Goal: Task Accomplishment & Management: Complete application form

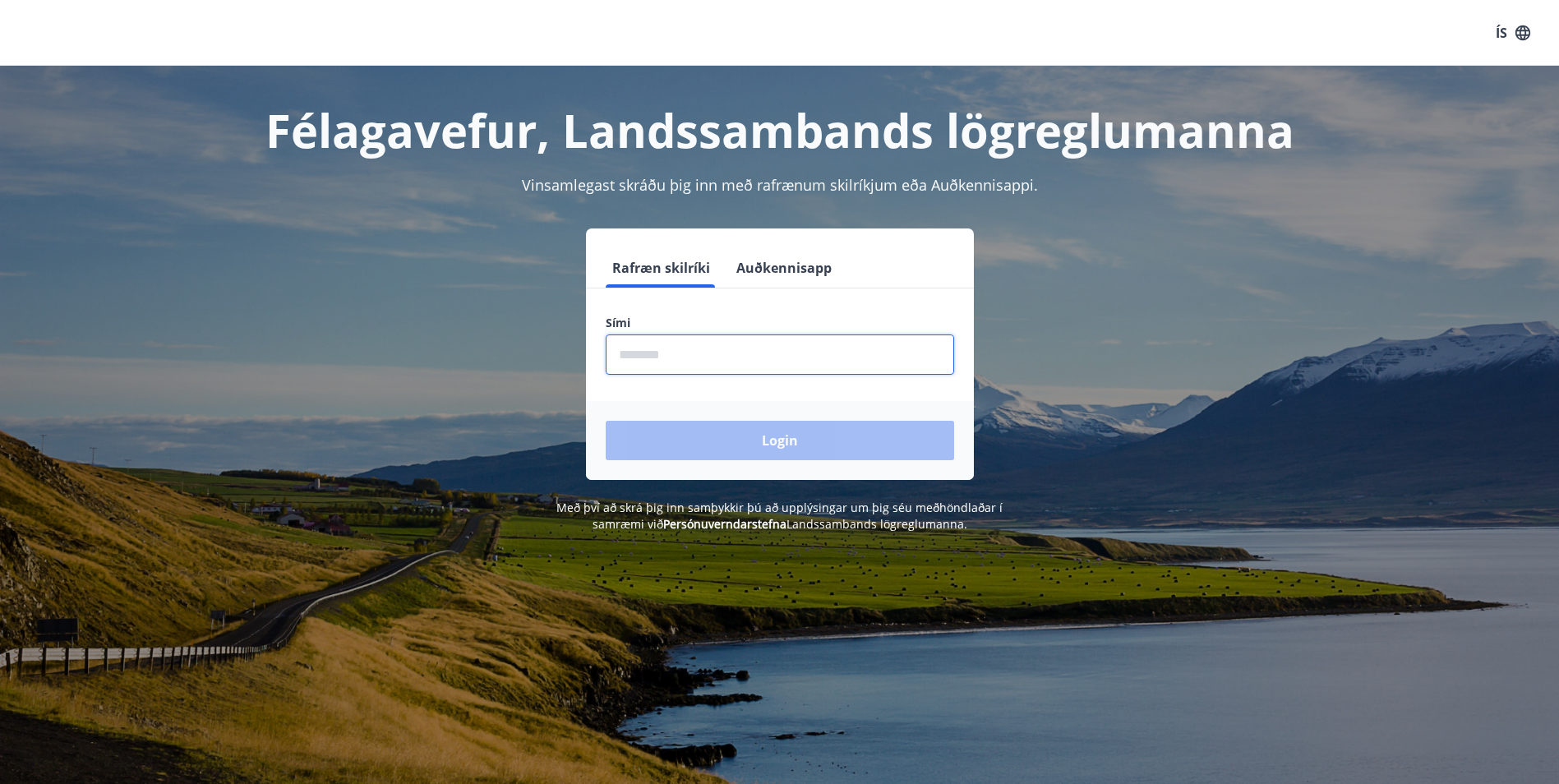
click at [655, 356] on input "phone" at bounding box center [780, 354] width 348 height 40
type input "********"
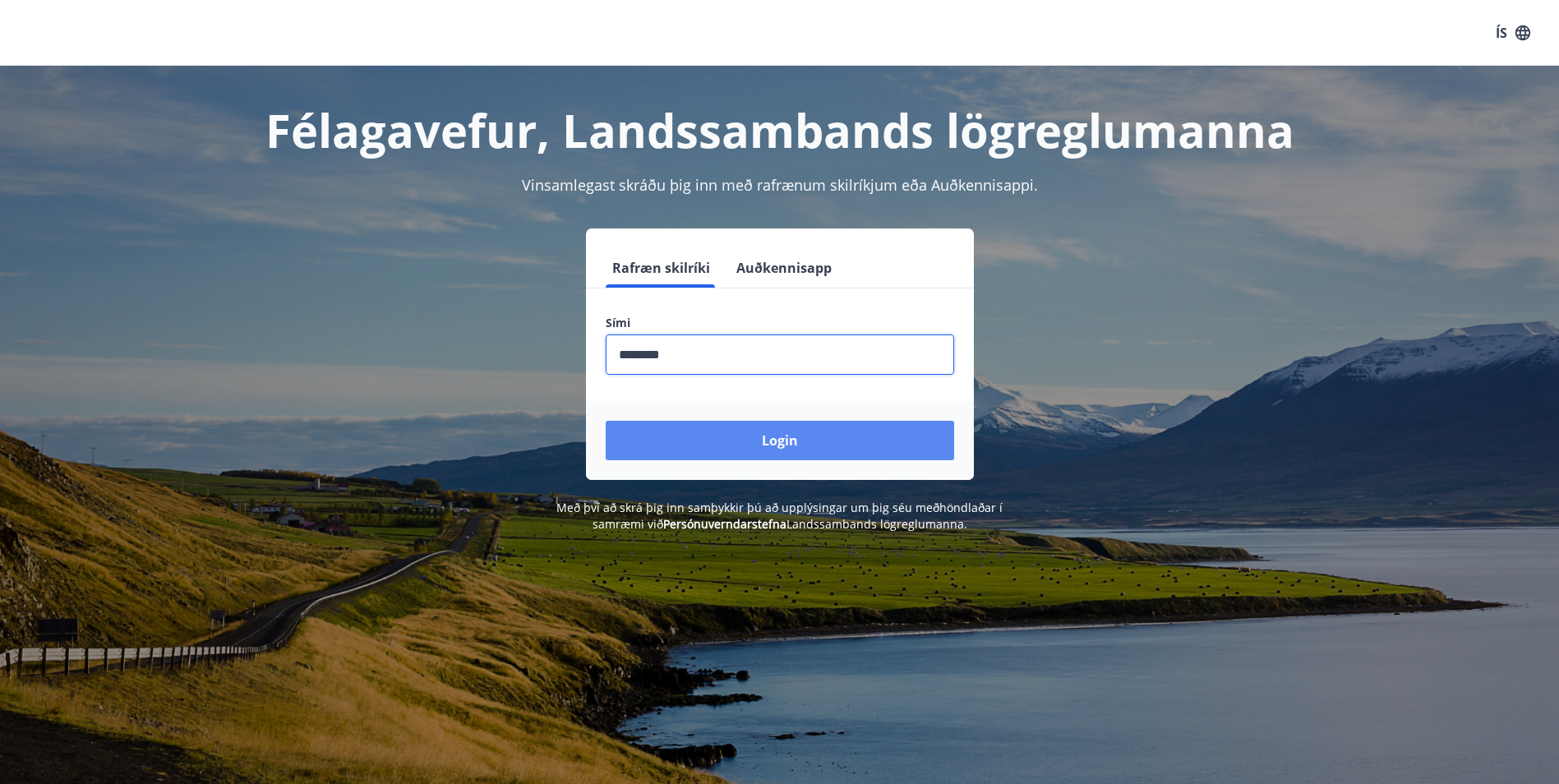
click at [762, 444] on button "Login" at bounding box center [780, 440] width 348 height 39
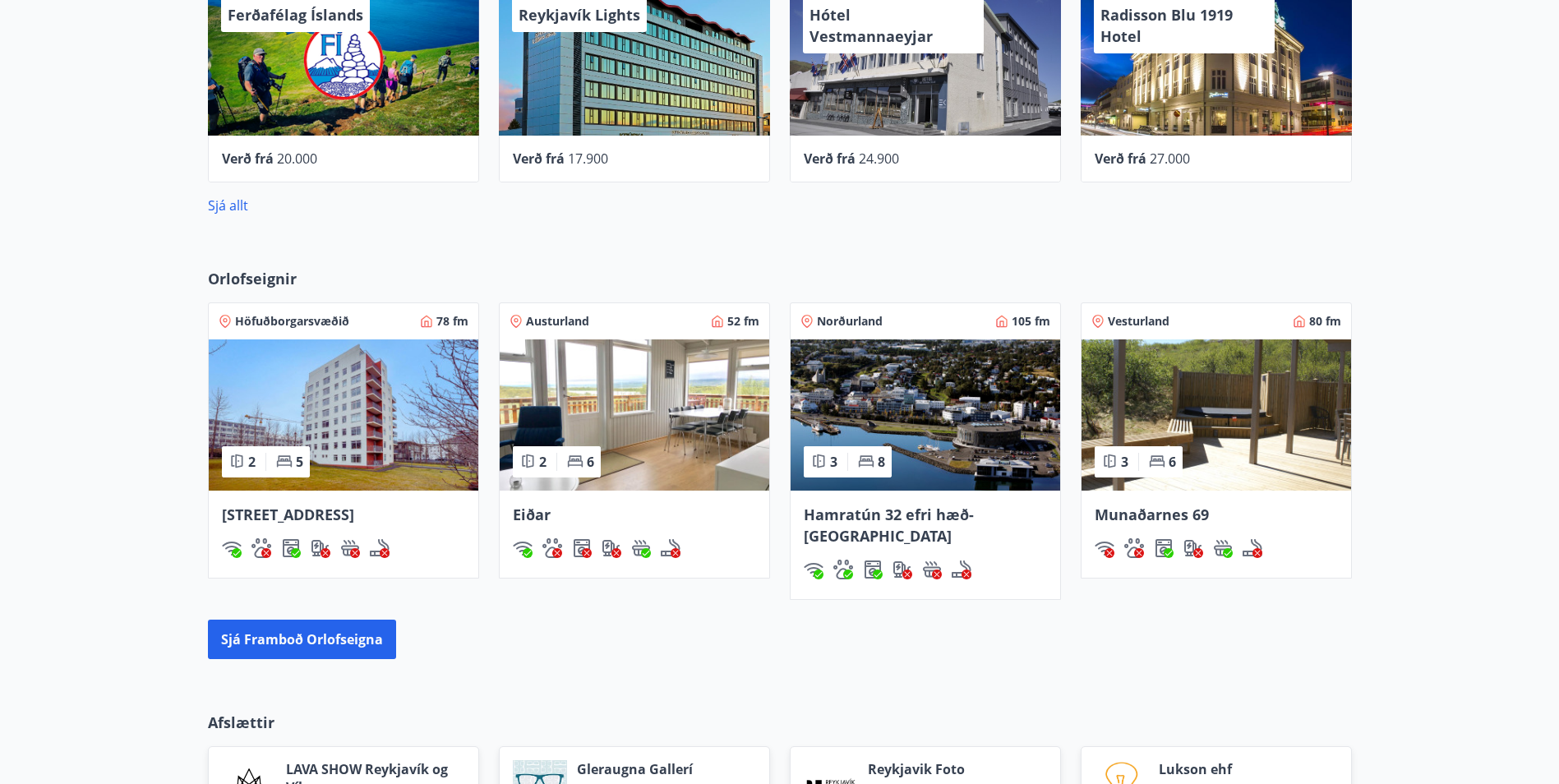
scroll to position [1068, 0]
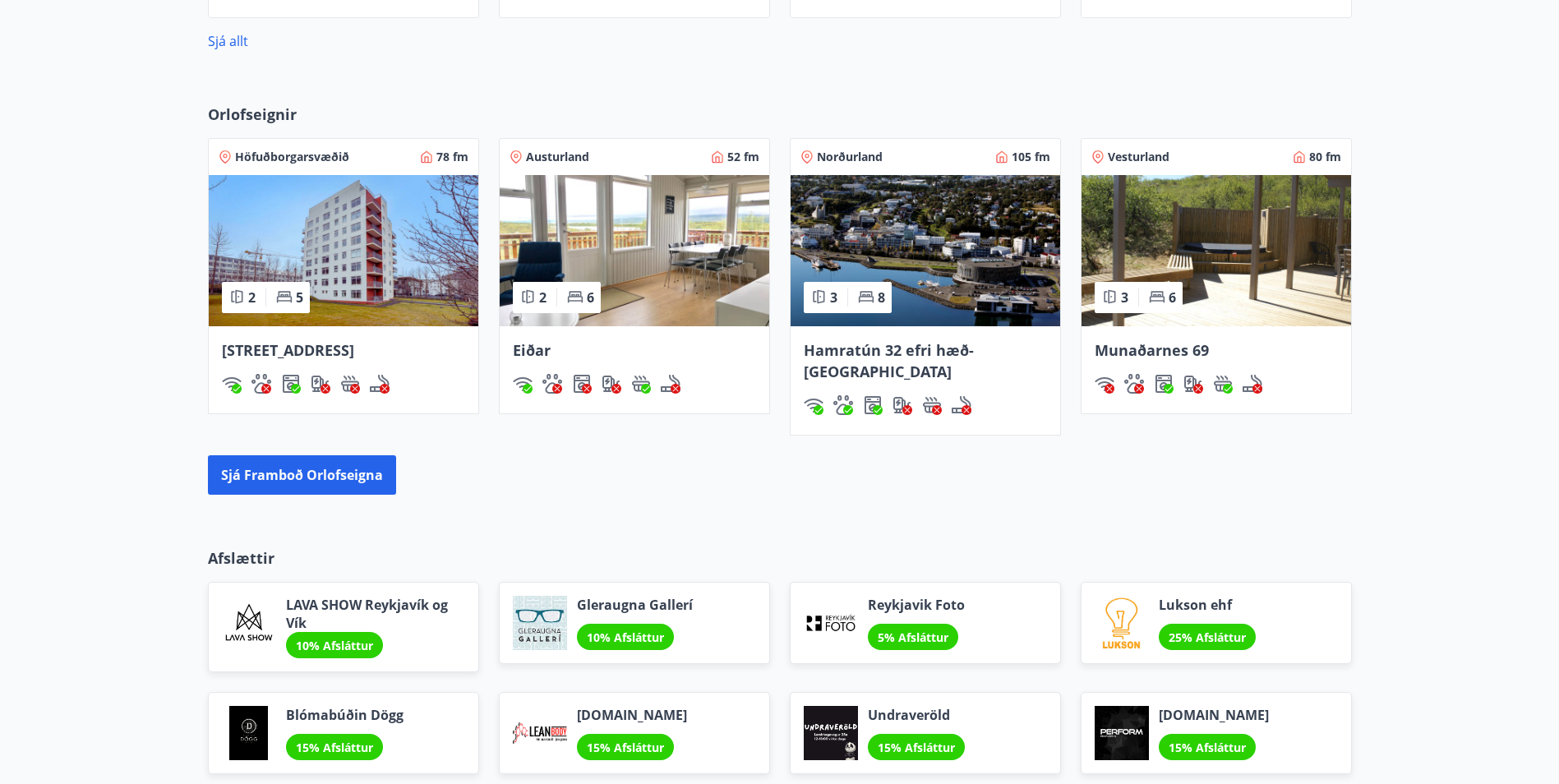
click at [1241, 263] on img at bounding box center [1216, 251] width 270 height 151
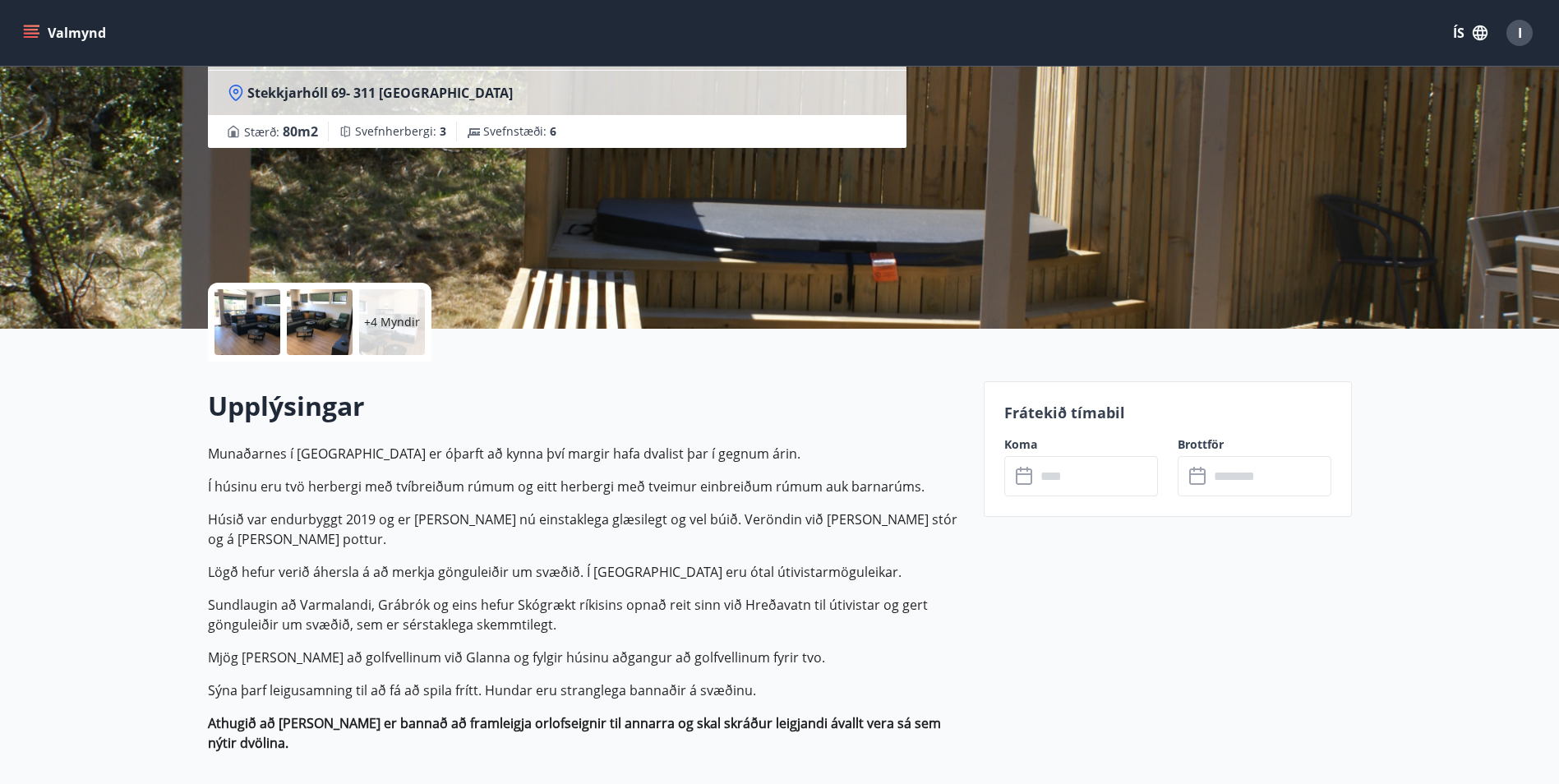
scroll to position [82, 0]
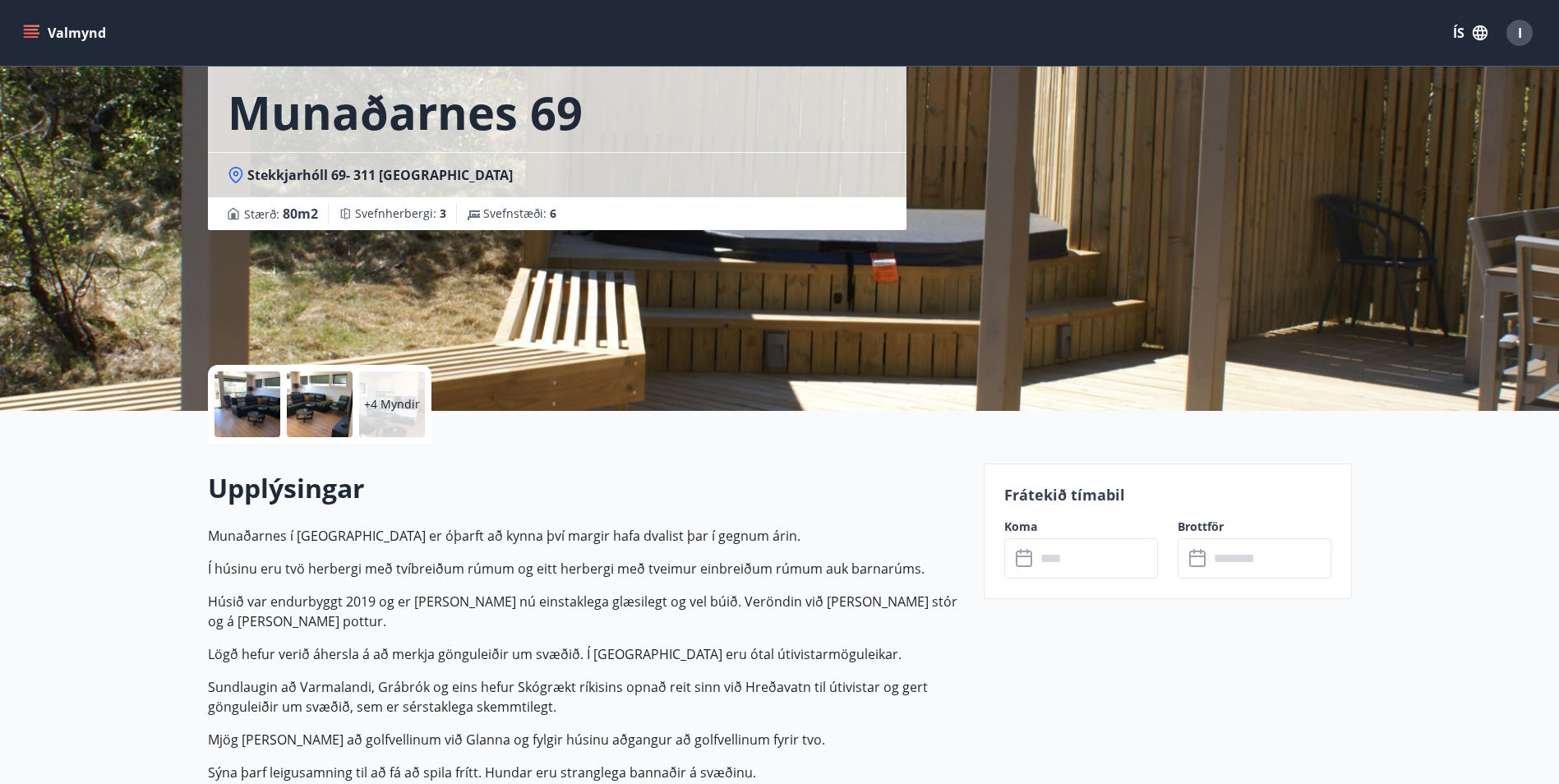
click at [1050, 557] on input "text" at bounding box center [1096, 558] width 123 height 40
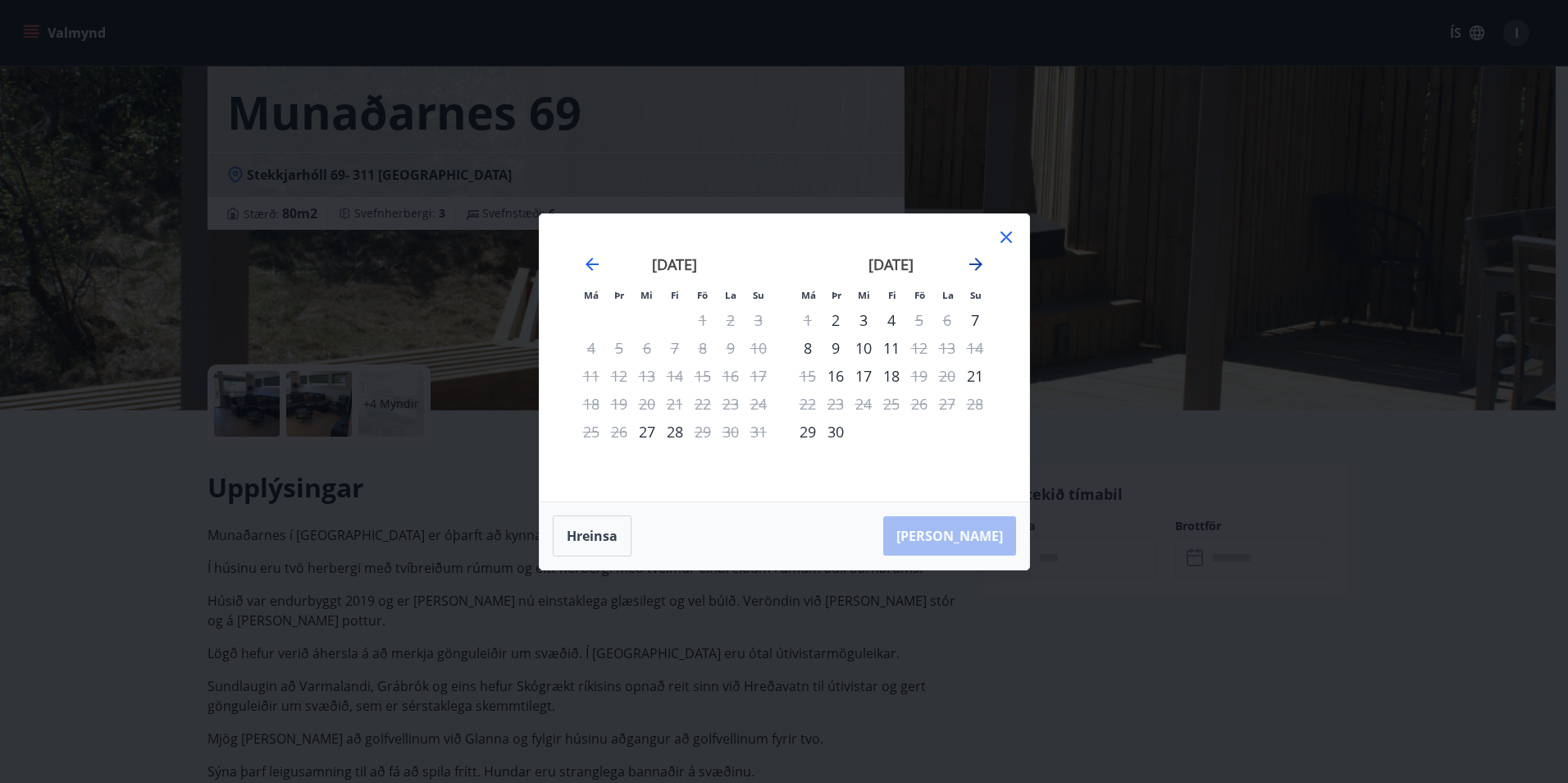
click at [975, 262] on icon "Move forward to switch to the next month." at bounding box center [976, 264] width 20 height 20
click at [976, 264] on icon "Move forward to switch to the next month." at bounding box center [976, 264] width 20 height 20
click at [1011, 237] on icon at bounding box center [1007, 237] width 20 height 20
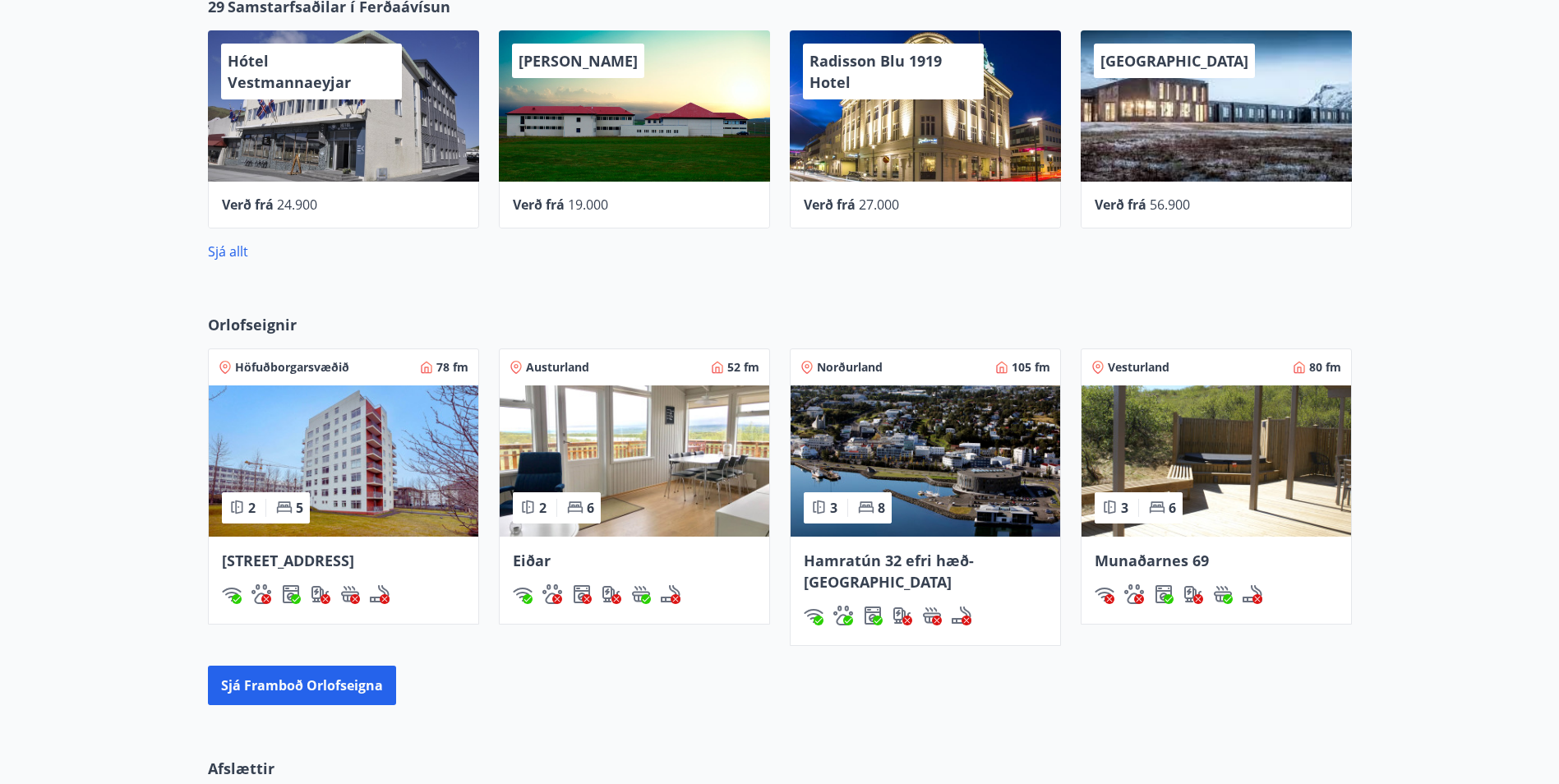
scroll to position [940, 0]
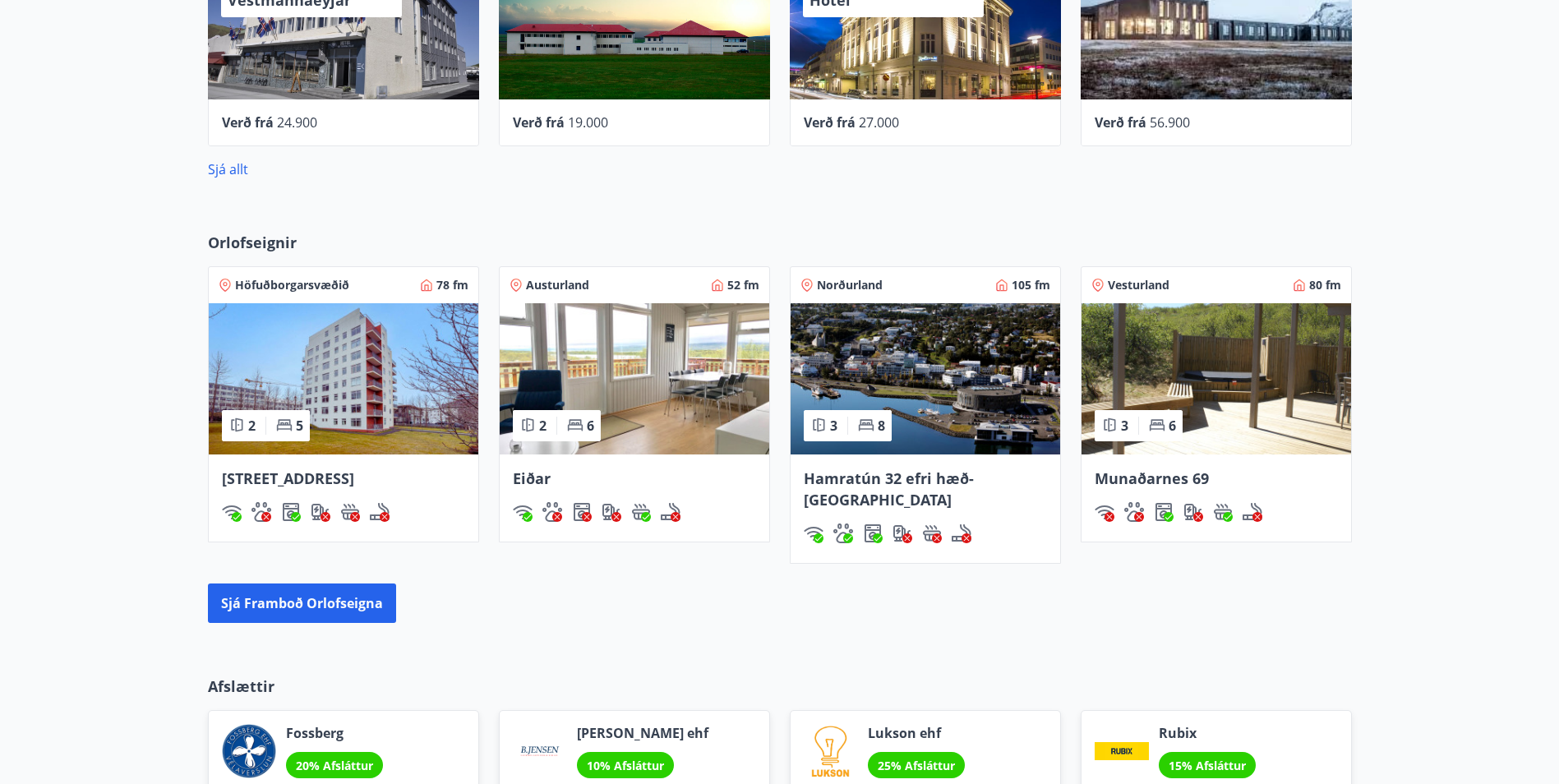
click at [1222, 389] on img at bounding box center [1216, 378] width 270 height 151
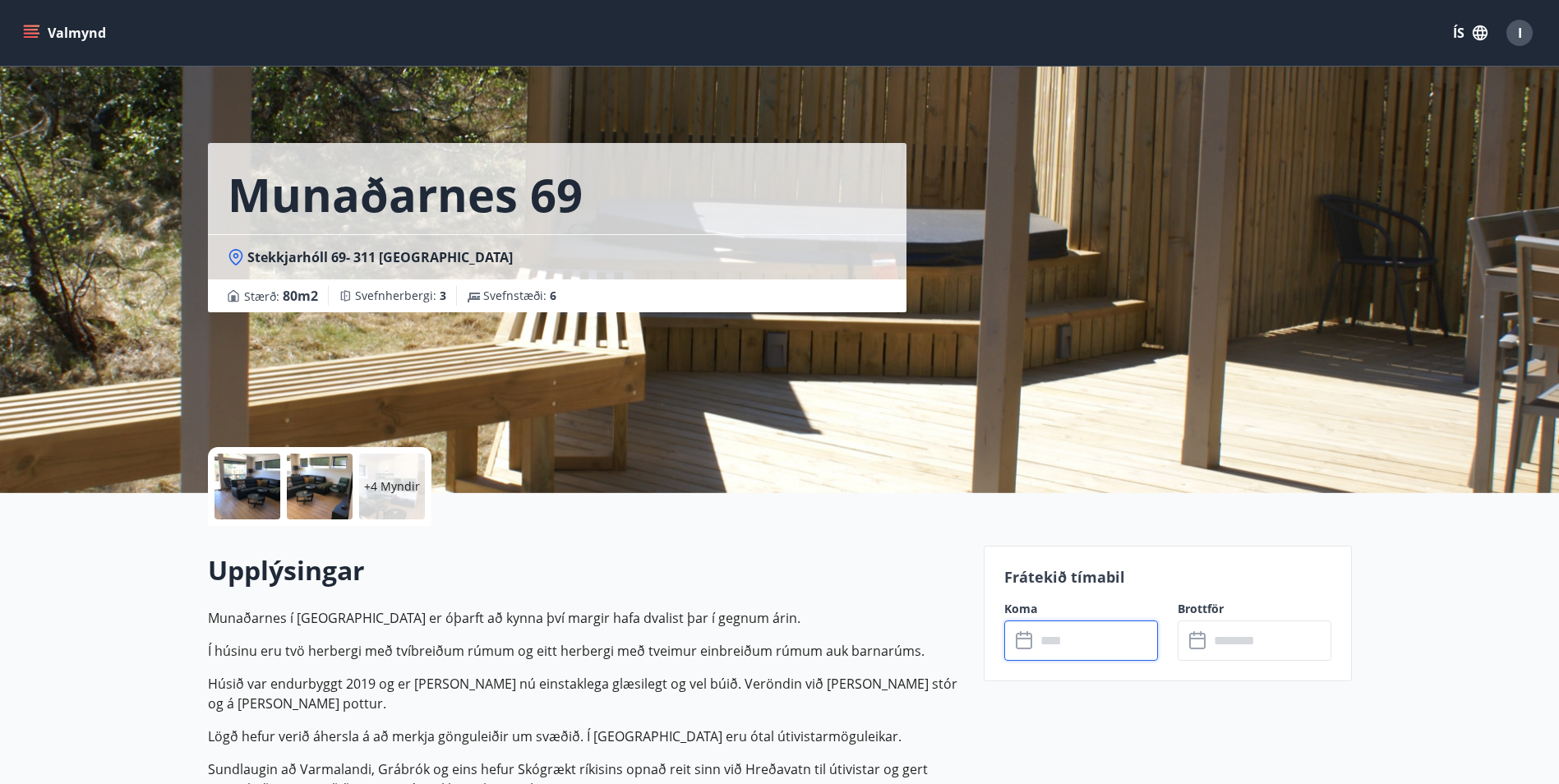
click at [1071, 638] on input "text" at bounding box center [1096, 640] width 123 height 40
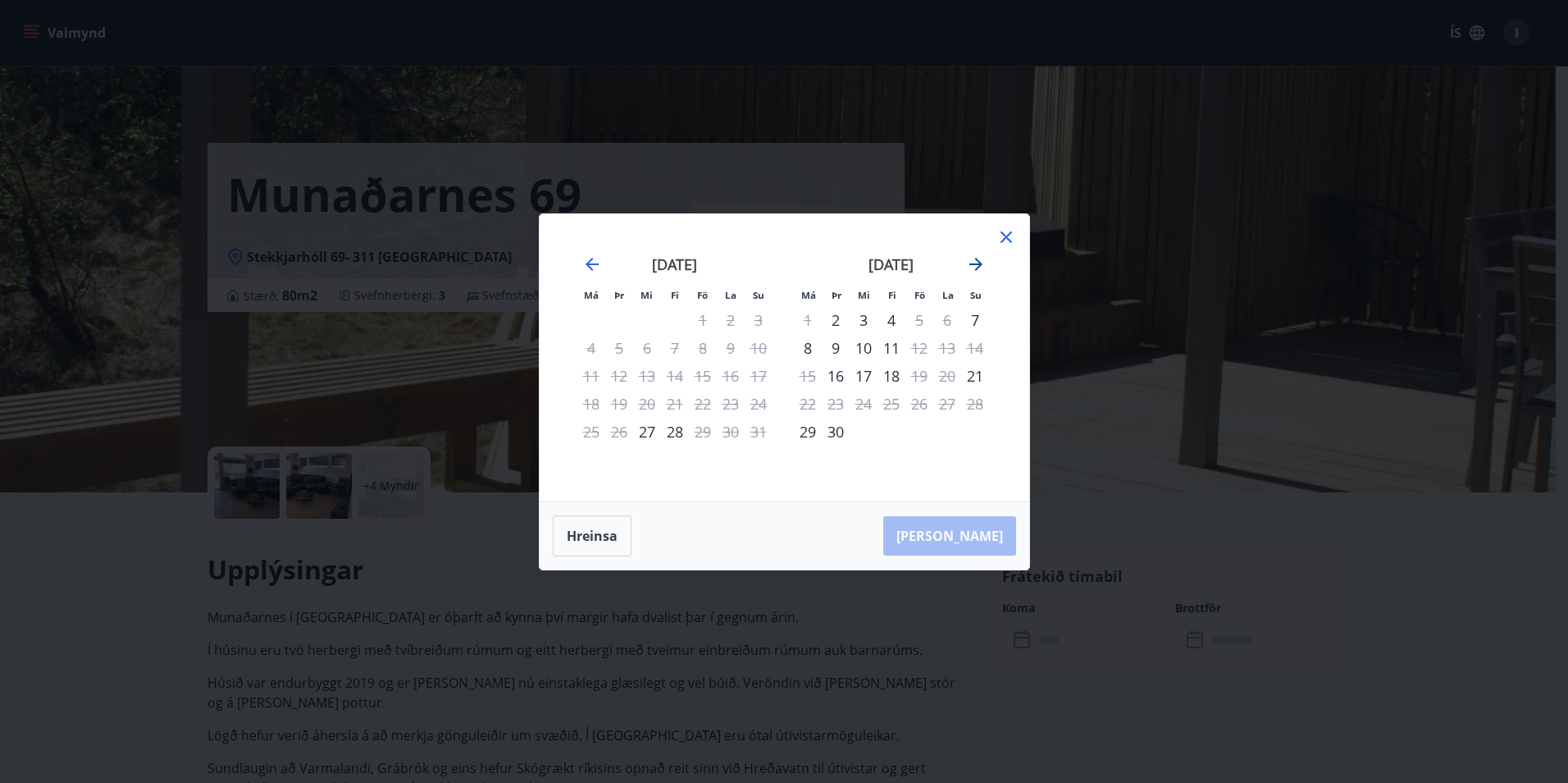
click at [967, 261] on icon "Move forward to switch to the next month." at bounding box center [976, 264] width 20 height 20
click at [890, 350] on div "6" at bounding box center [891, 347] width 28 height 28
click at [963, 349] on div "9" at bounding box center [975, 347] width 28 height 28
click at [1006, 231] on icon at bounding box center [1007, 237] width 20 height 20
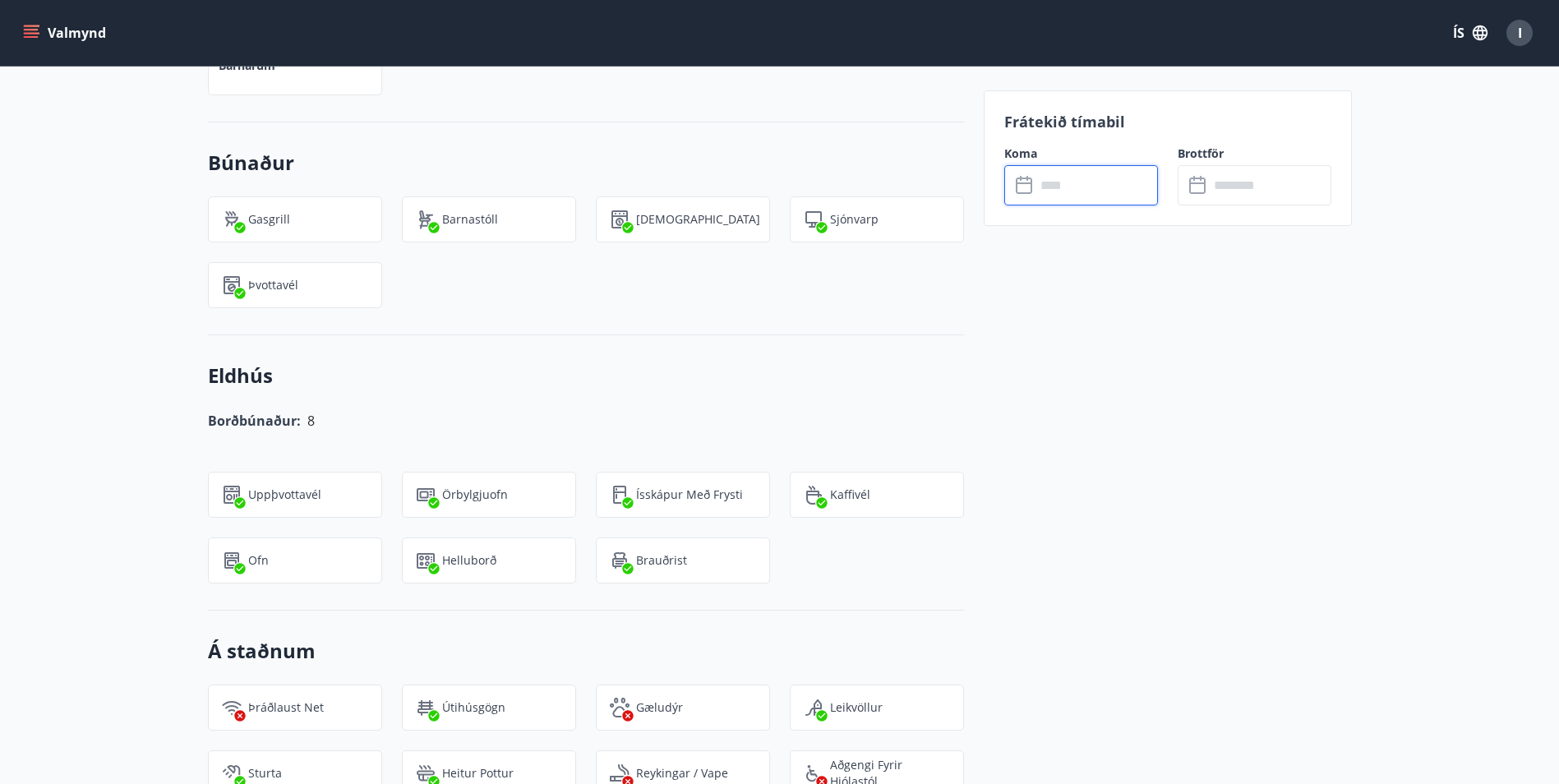
scroll to position [1479, 0]
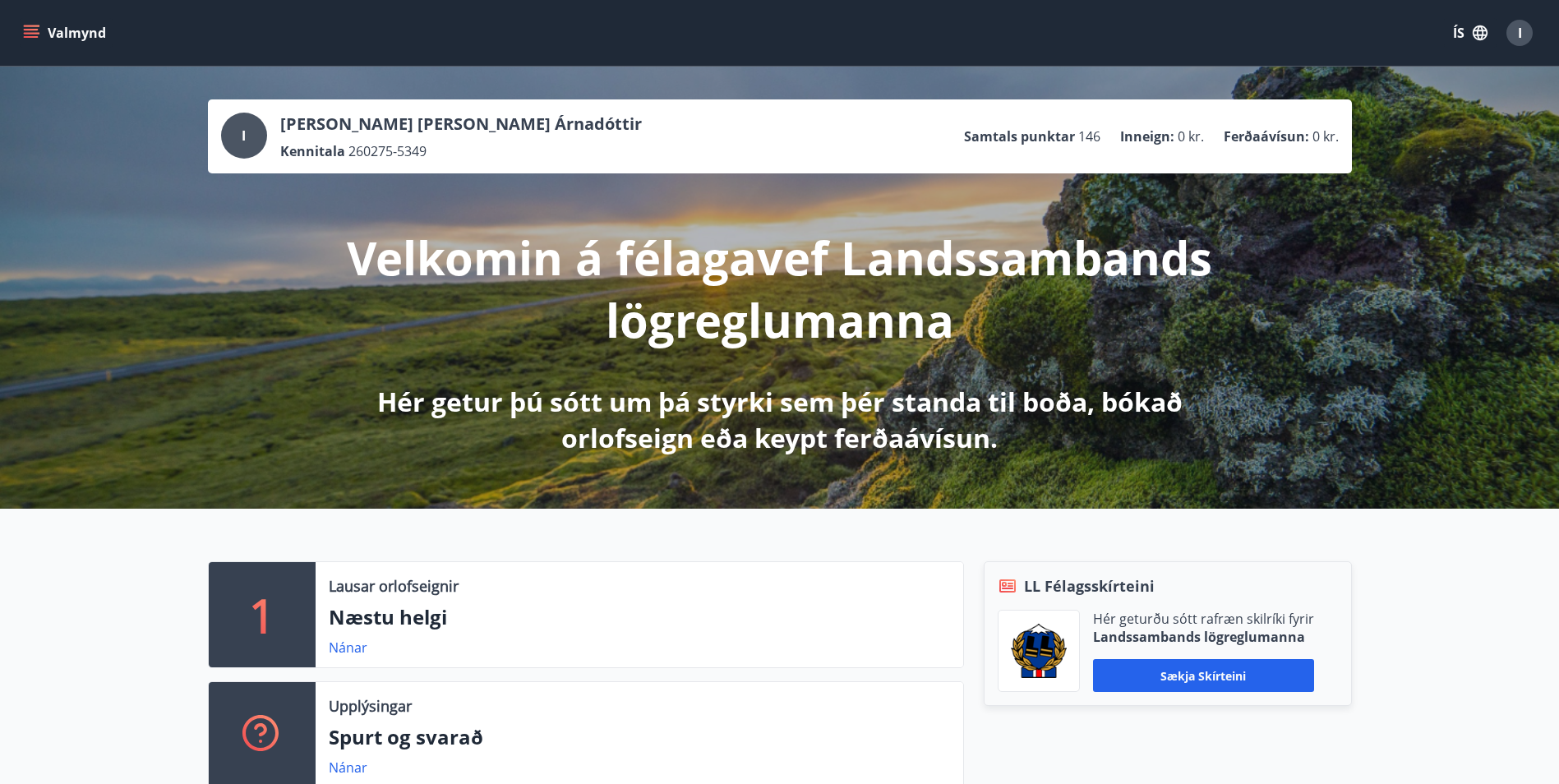
click at [33, 26] on icon "menu" at bounding box center [32, 26] width 18 height 2
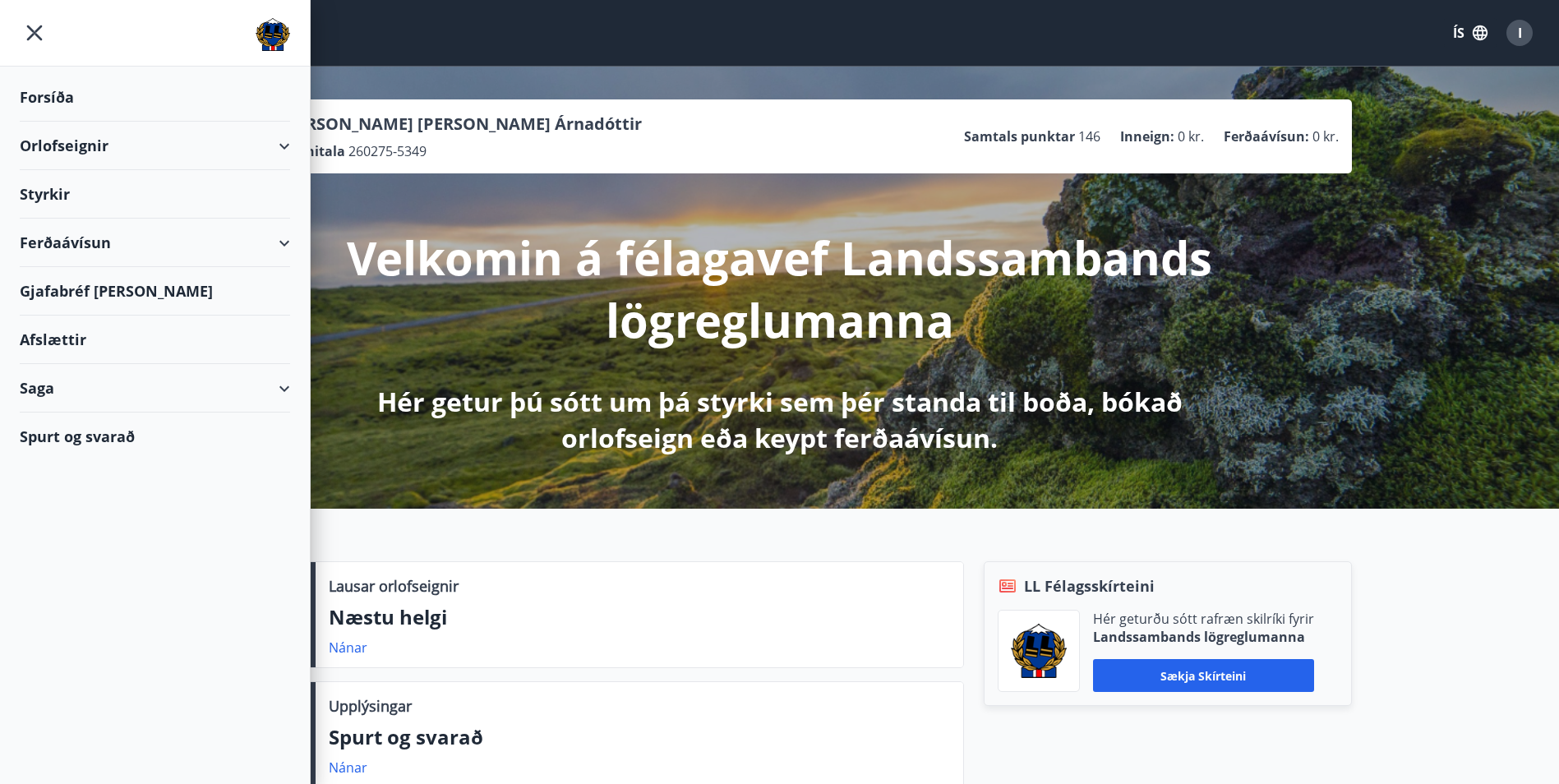
click at [287, 147] on div "Orlofseignir" at bounding box center [155, 145] width 271 height 48
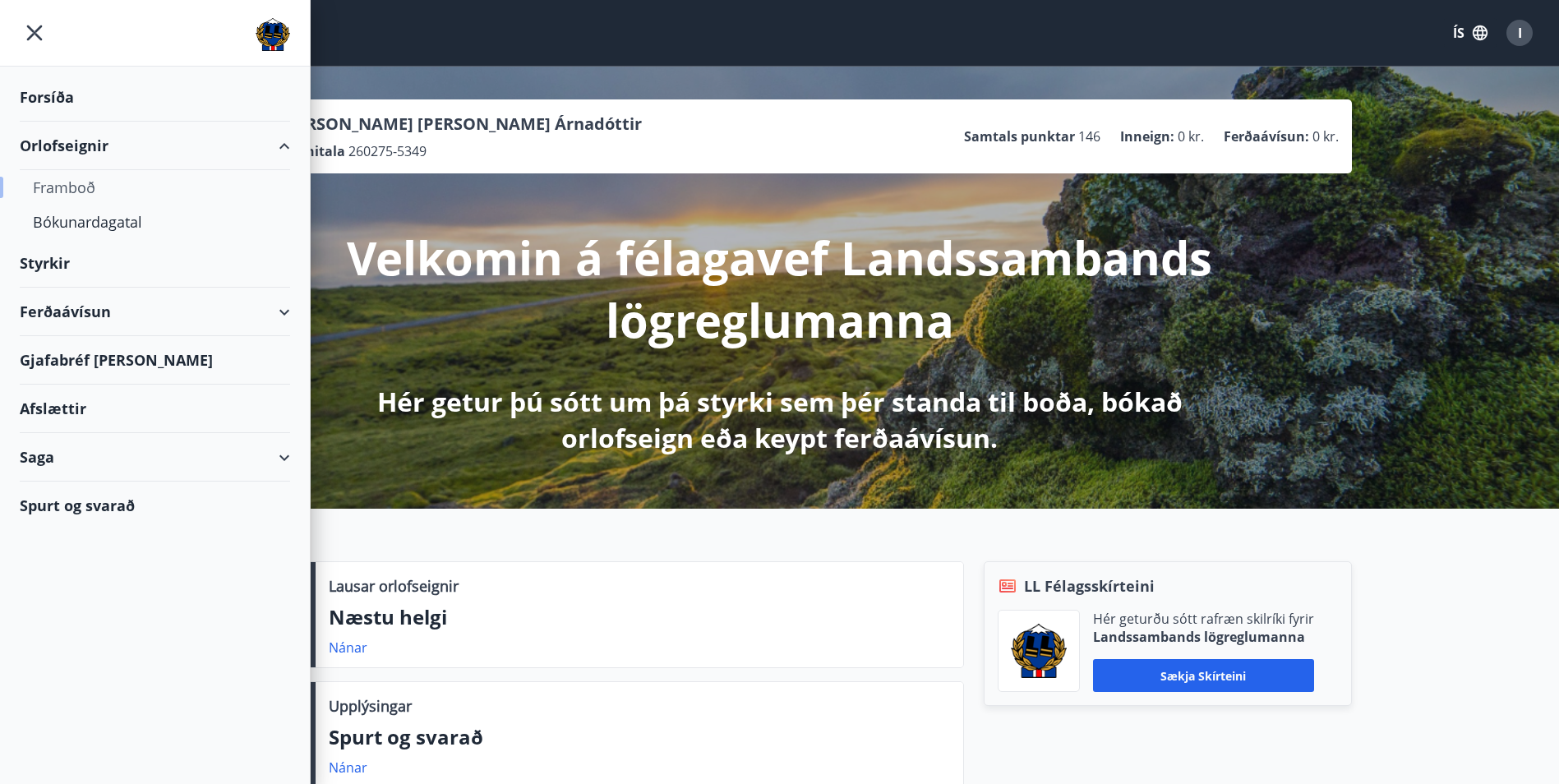
click at [82, 183] on div "Framboð" at bounding box center [155, 187] width 244 height 34
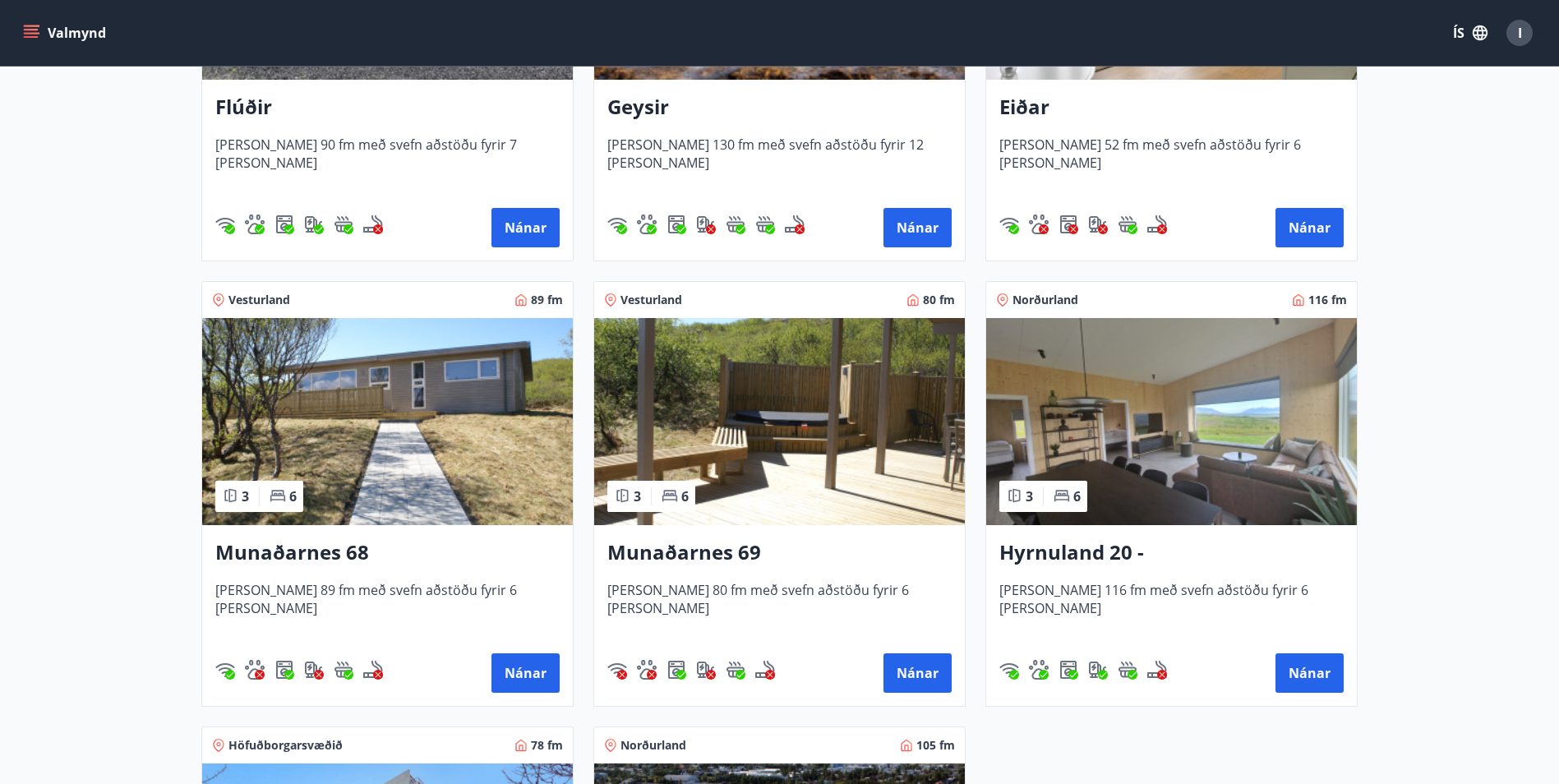
scroll to position [575, 0]
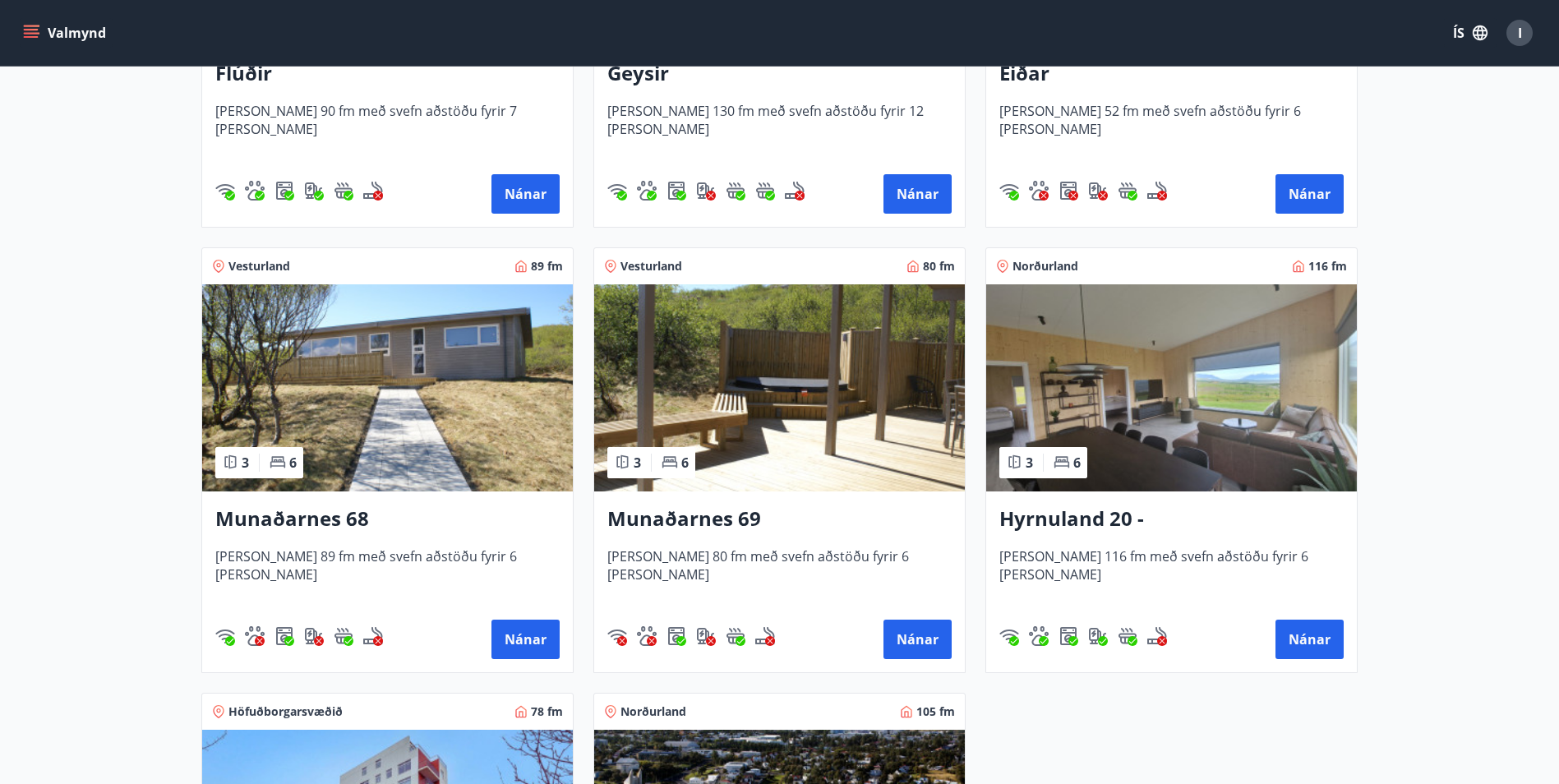
click at [382, 412] on img at bounding box center [387, 387] width 371 height 207
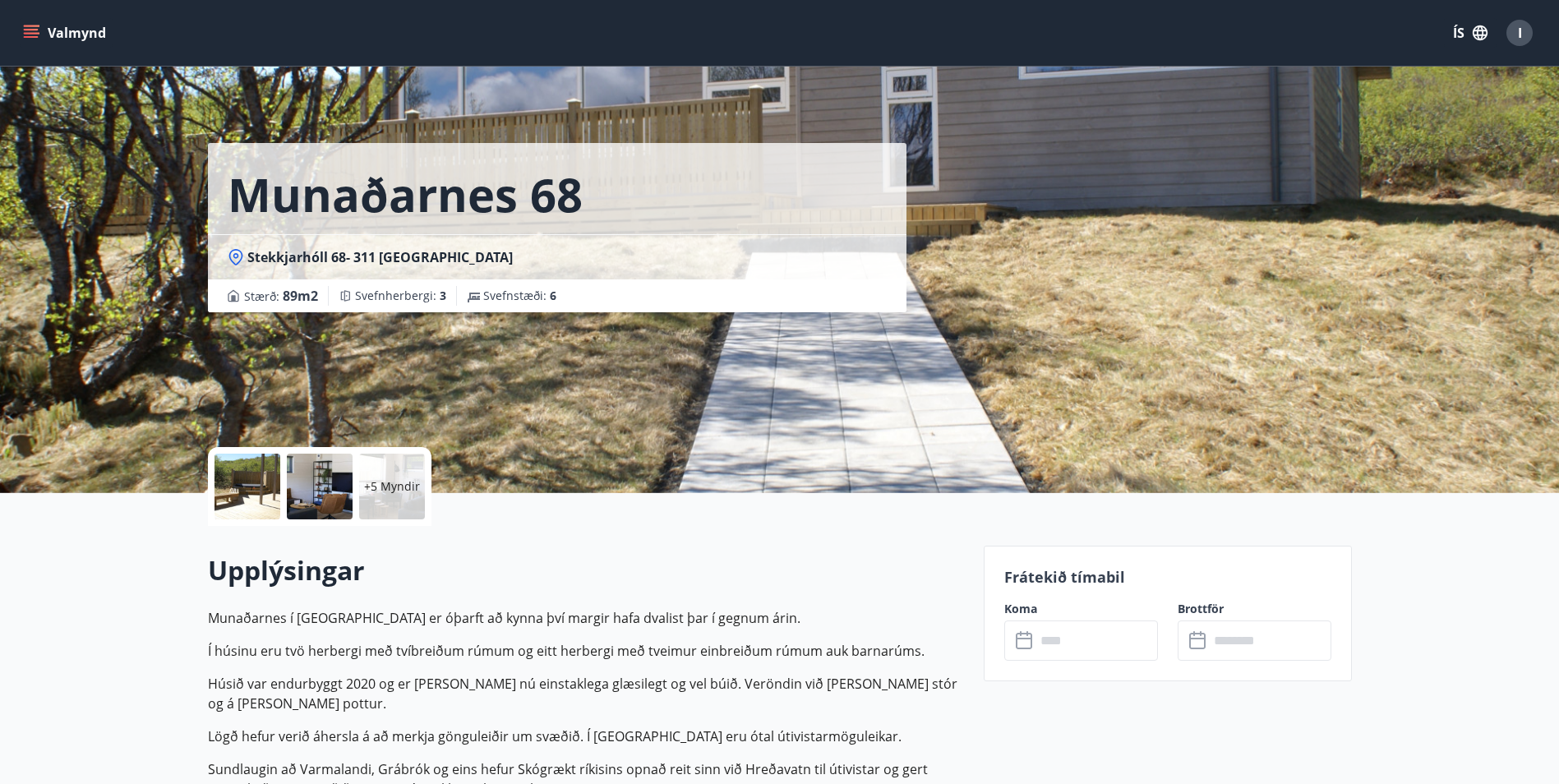
click at [1071, 642] on input "text" at bounding box center [1096, 640] width 123 height 40
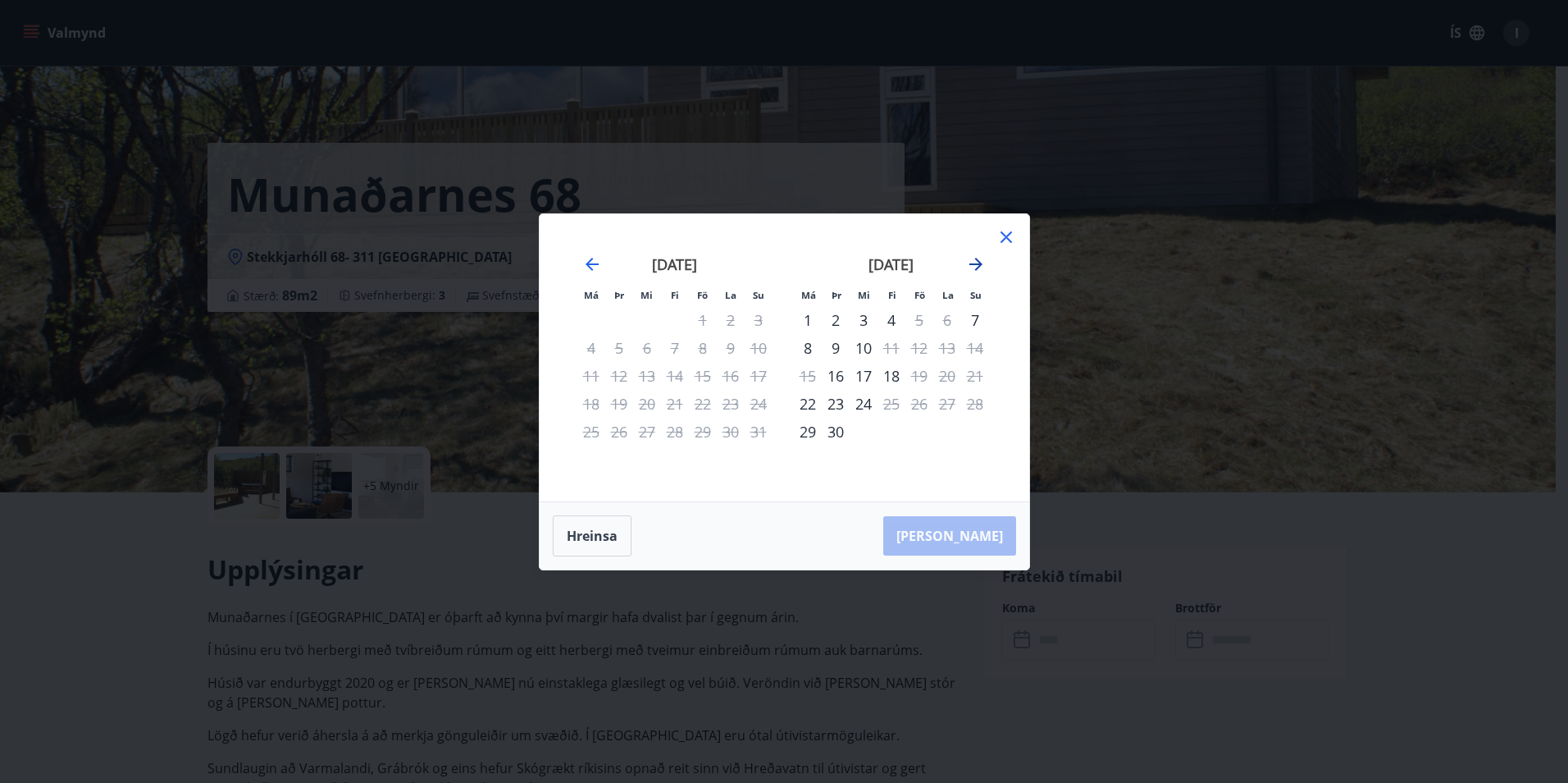
click at [981, 266] on icon "Move forward to switch to the next month." at bounding box center [976, 264] width 20 height 20
click at [970, 265] on icon "Move forward to switch to the next month." at bounding box center [976, 264] width 20 height 20
click at [971, 263] on icon "Move forward to switch to the next month." at bounding box center [975, 263] width 13 height 13
click at [594, 256] on icon "Move backward to switch to the previous month." at bounding box center [592, 264] width 20 height 20
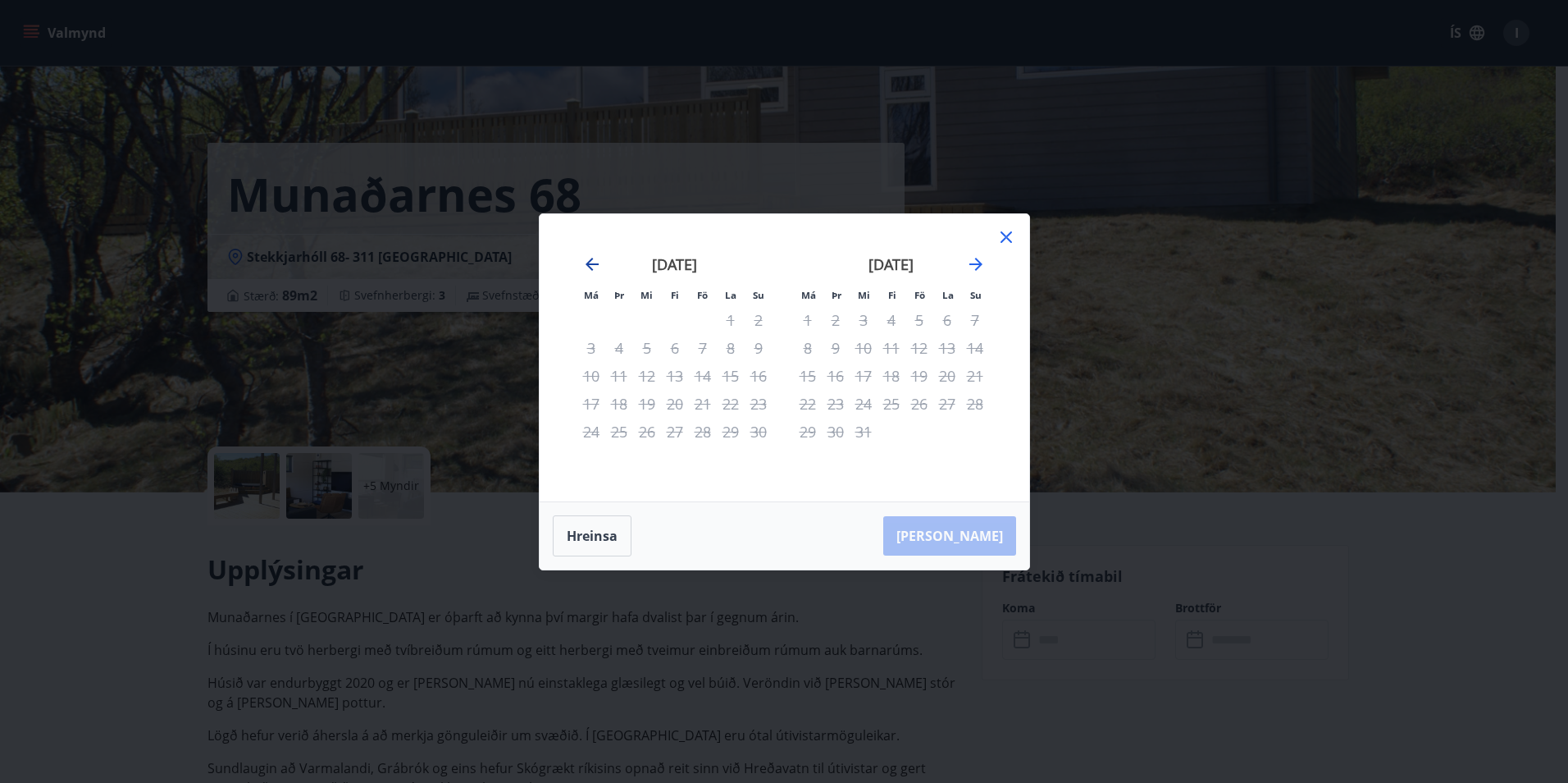
click at [594, 256] on icon "Move backward to switch to the previous month." at bounding box center [592, 264] width 20 height 20
click at [1015, 244] on icon at bounding box center [1007, 237] width 20 height 20
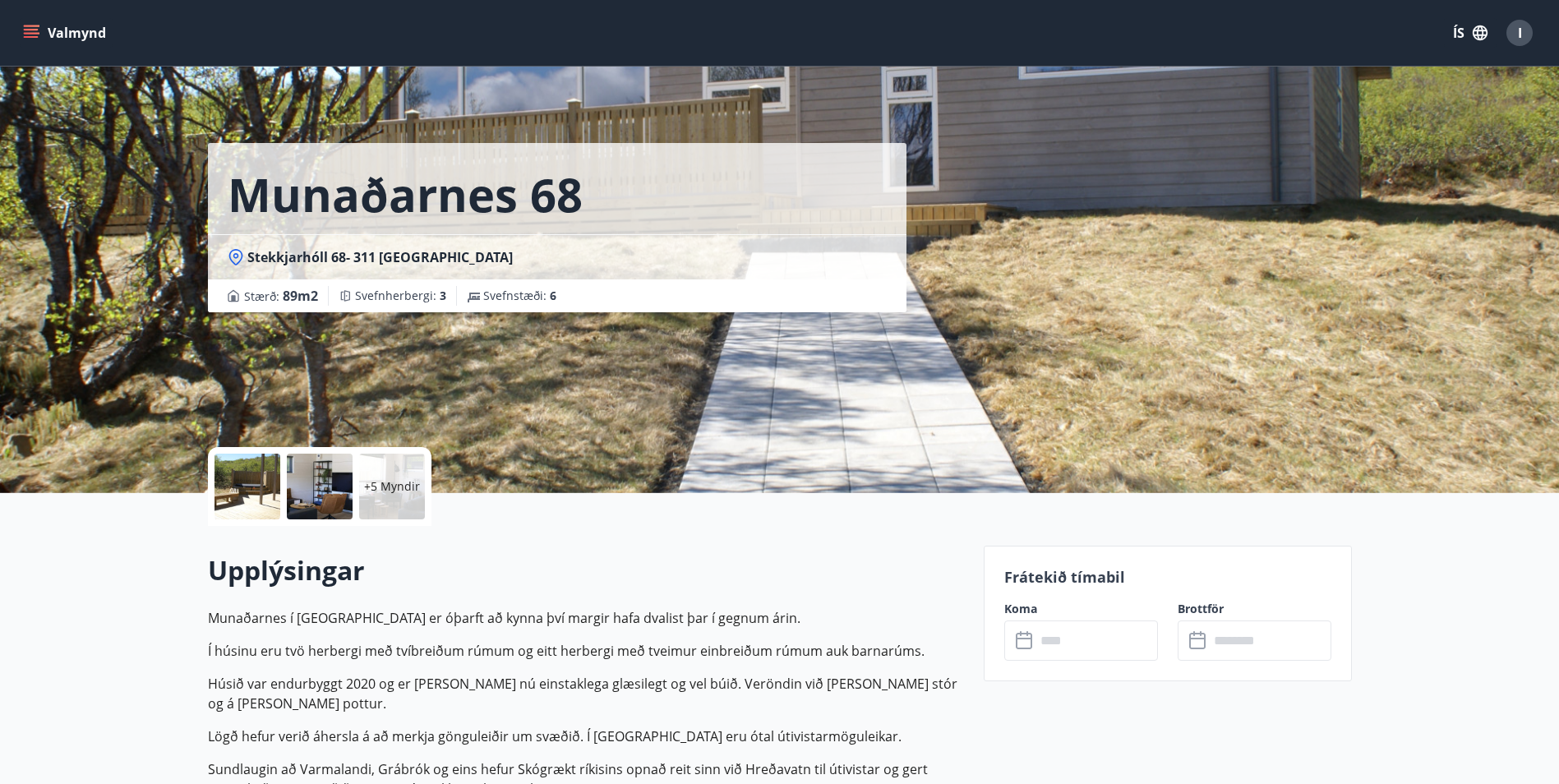
click at [36, 28] on icon "menu" at bounding box center [30, 29] width 15 height 2
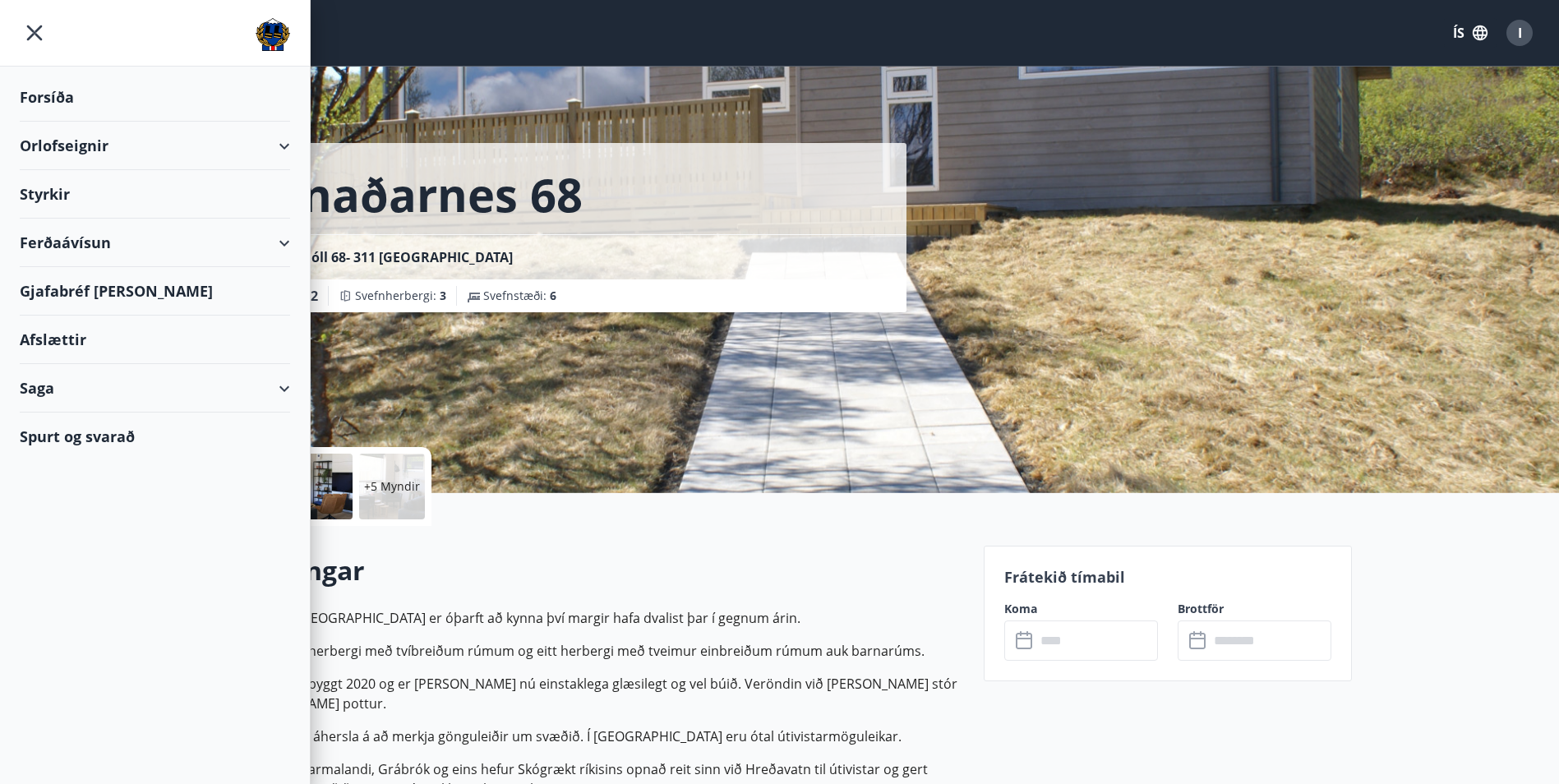
click at [45, 122] on div "Styrkir" at bounding box center [155, 97] width 271 height 48
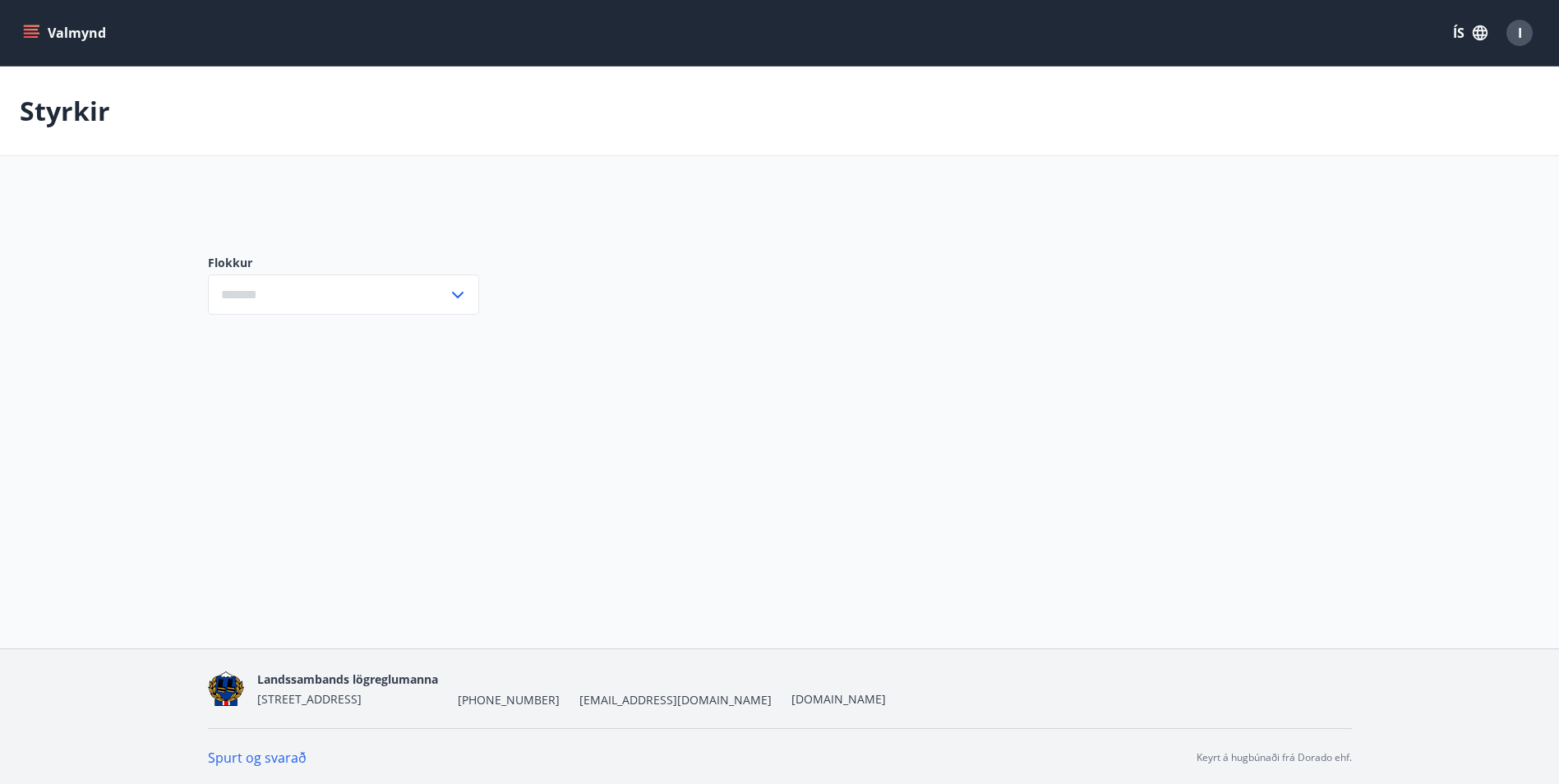
type input "***"
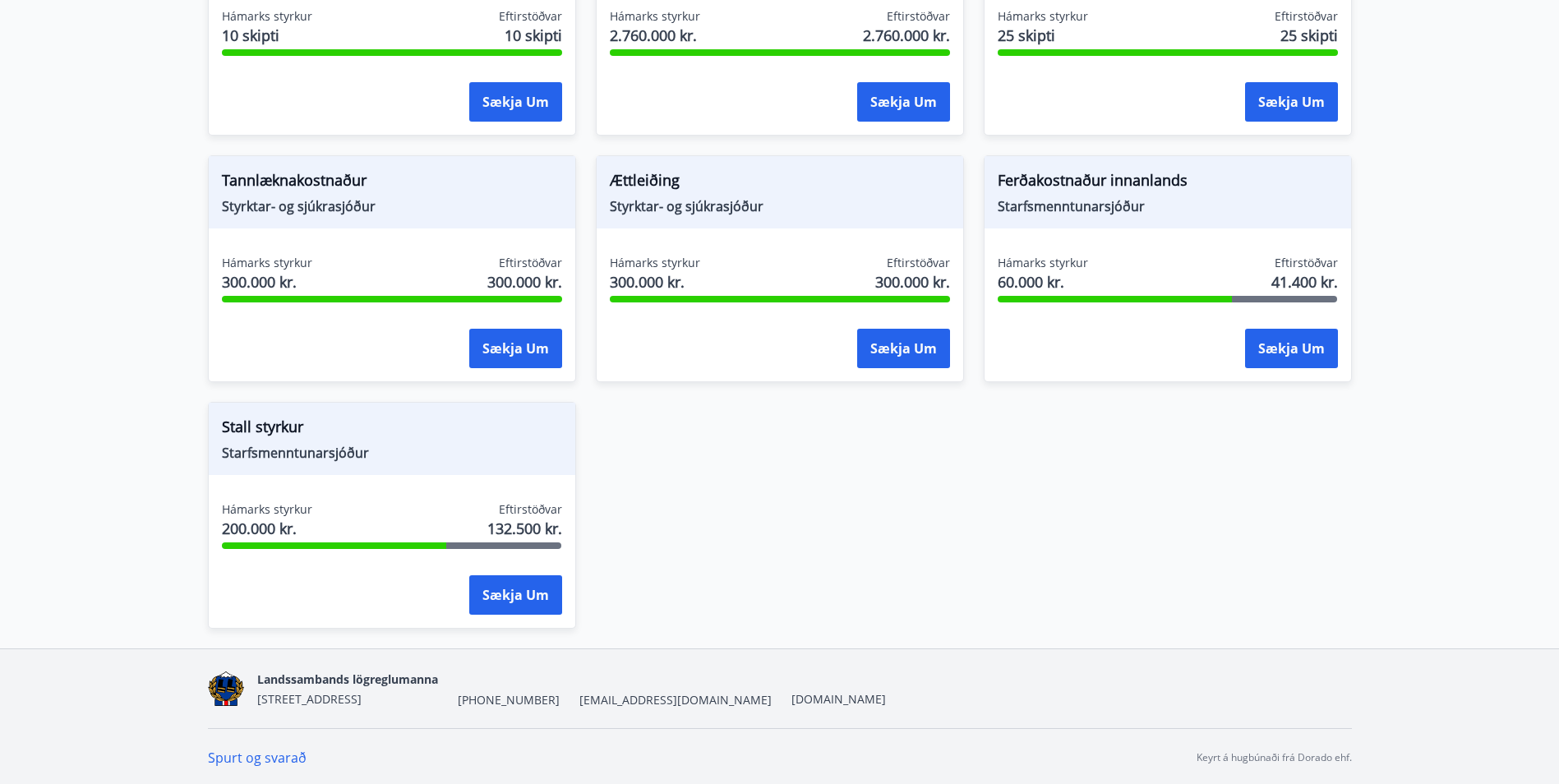
scroll to position [1420, 0]
